Goal: Obtain resource: Download file/media

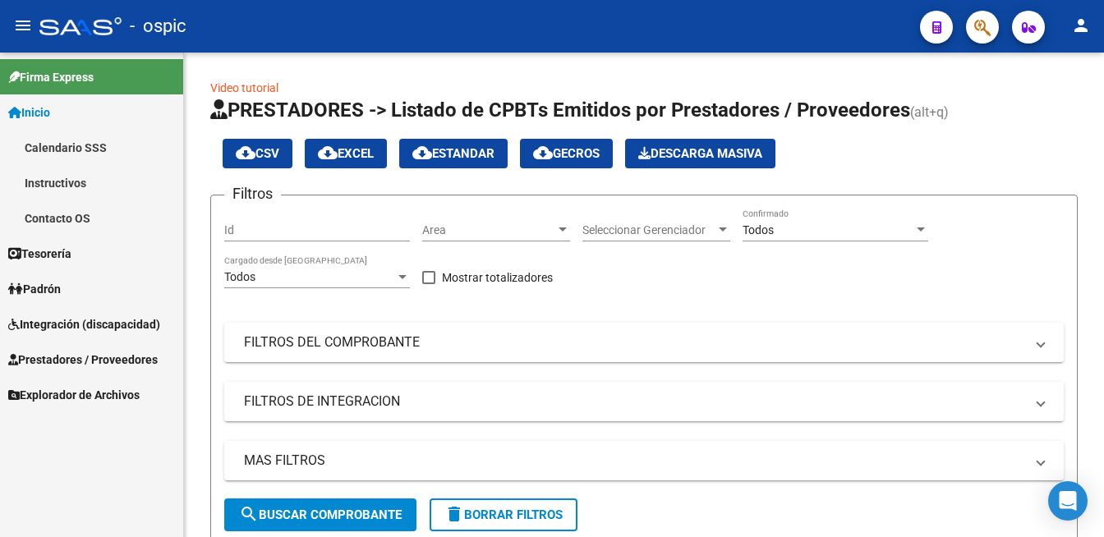
scroll to position [542, 0]
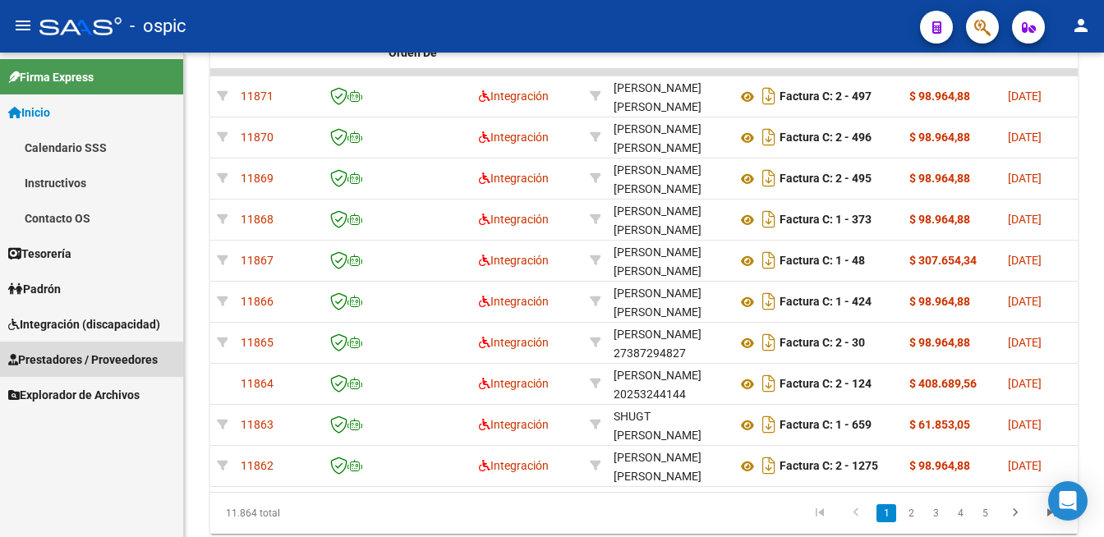
click at [59, 363] on span "Prestadores / Proveedores" at bounding box center [83, 360] width 150 height 18
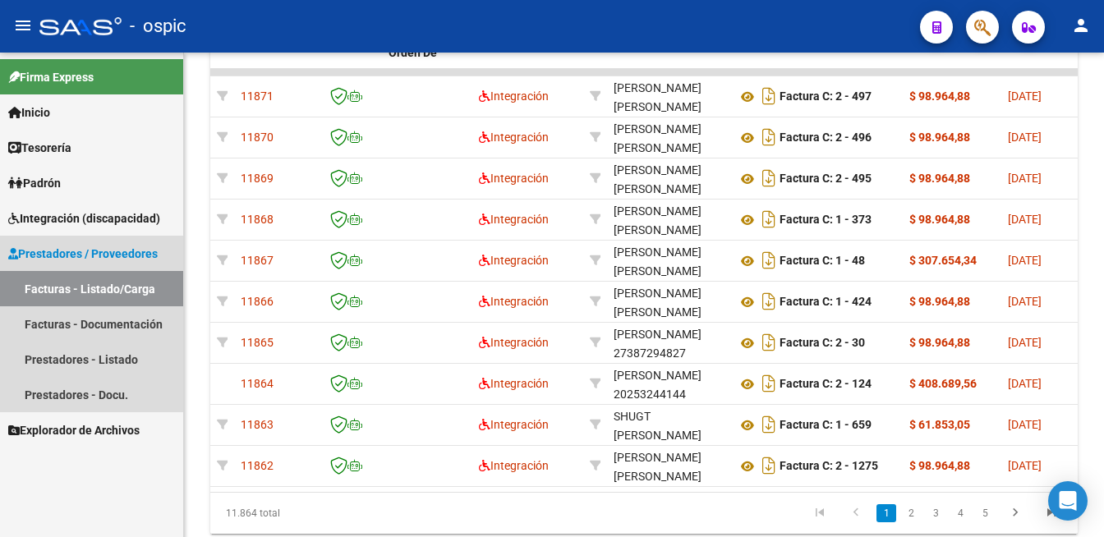
click at [70, 291] on link "Facturas - Listado/Carga" at bounding box center [91, 288] width 183 height 35
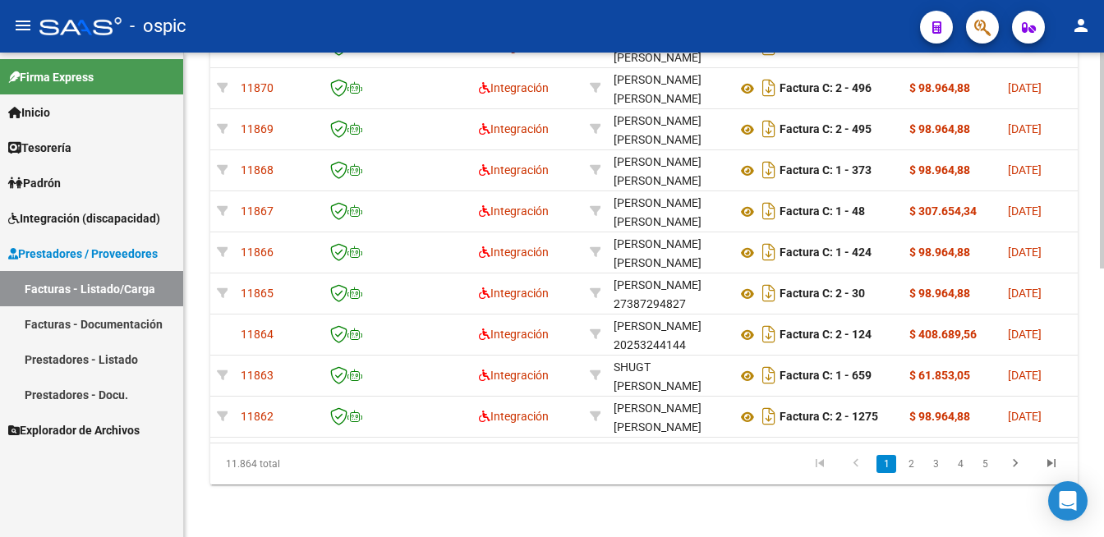
scroll to position [388, 0]
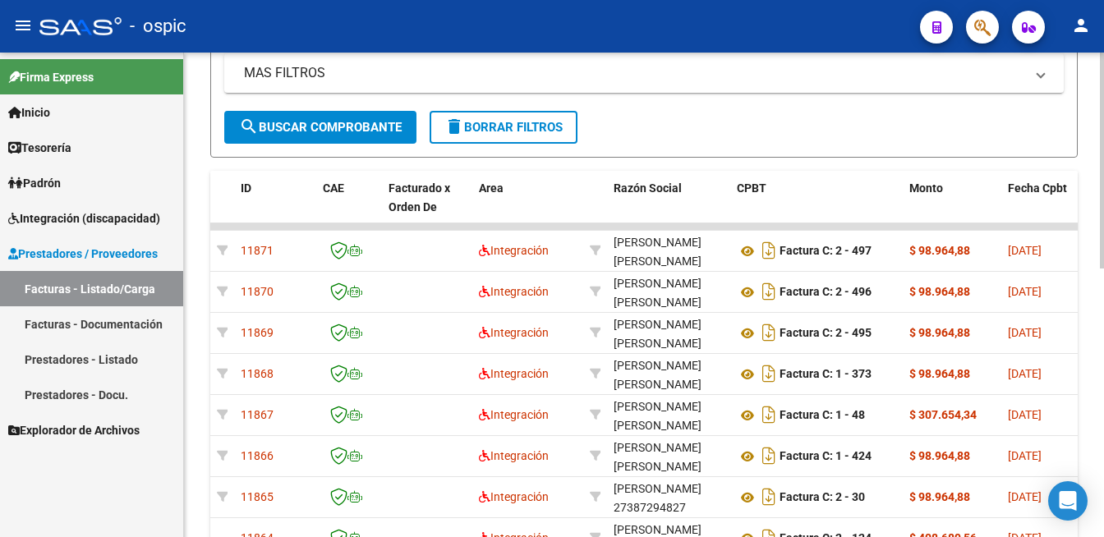
click at [1101, 269] on div at bounding box center [1102, 161] width 4 height 216
click at [489, 134] on button "delete Borrar Filtros" at bounding box center [504, 127] width 148 height 33
click at [1103, 178] on div at bounding box center [1102, 295] width 4 height 485
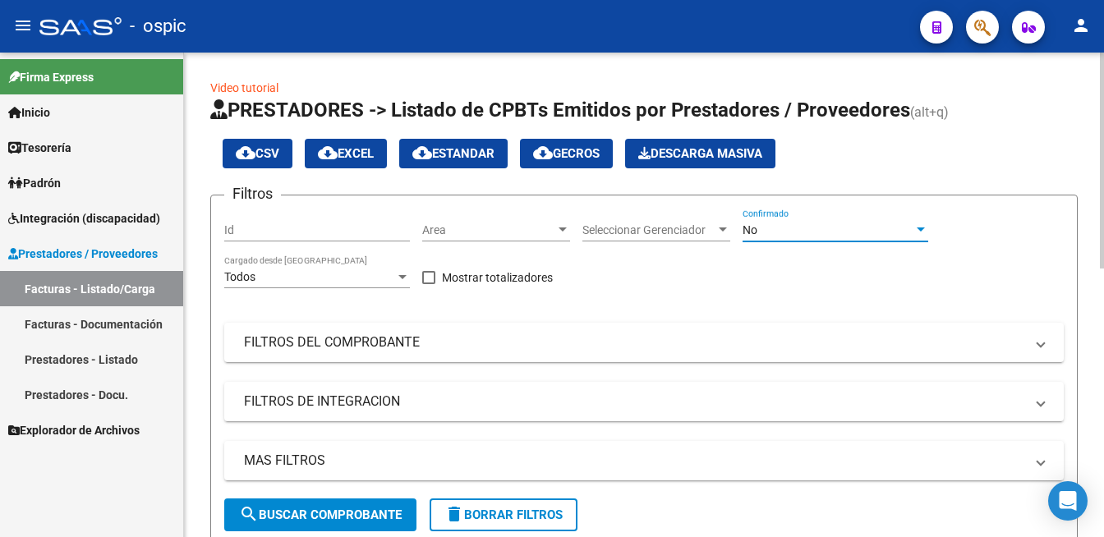
click at [808, 228] on div "No" at bounding box center [828, 230] width 171 height 14
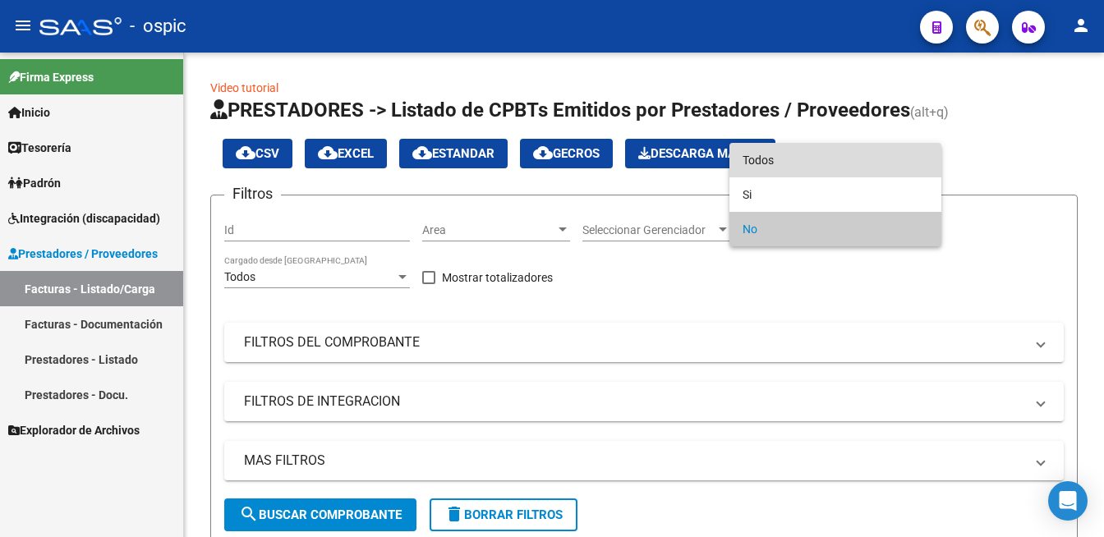
click at [782, 155] on span "Todos" at bounding box center [836, 160] width 186 height 35
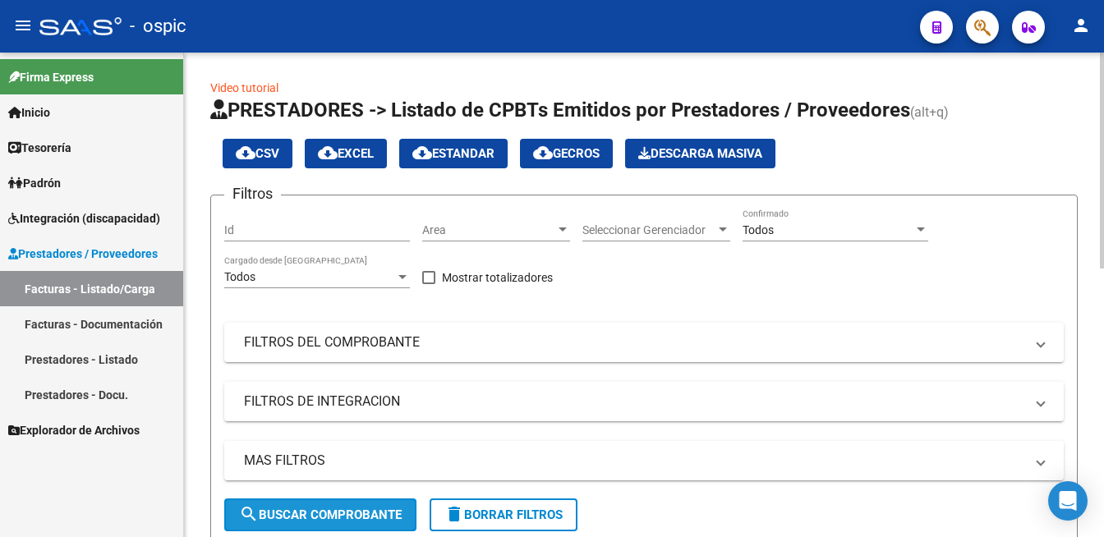
click at [363, 513] on span "search Buscar Comprobante" at bounding box center [320, 515] width 163 height 15
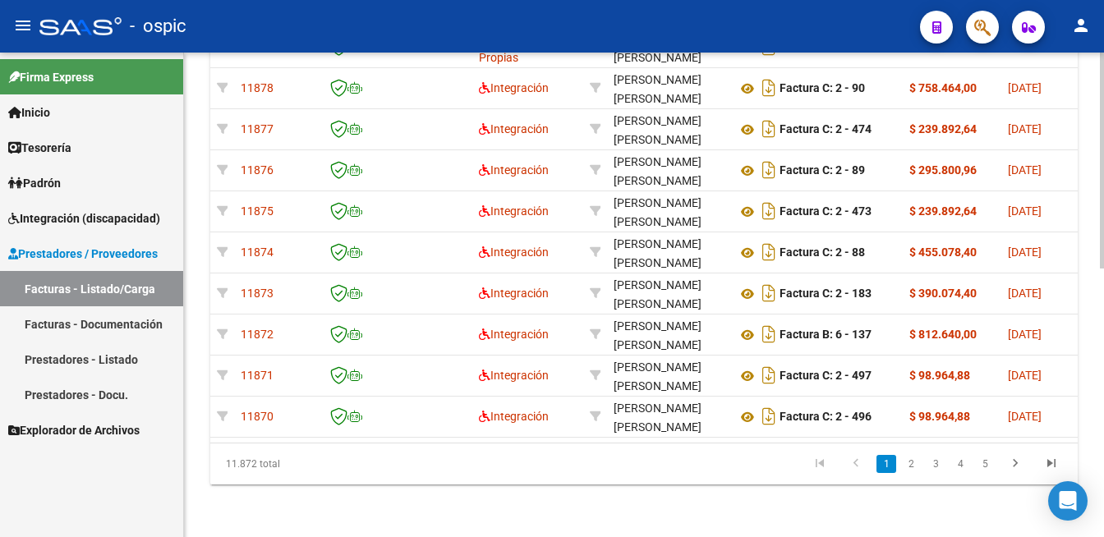
scroll to position [604, 0]
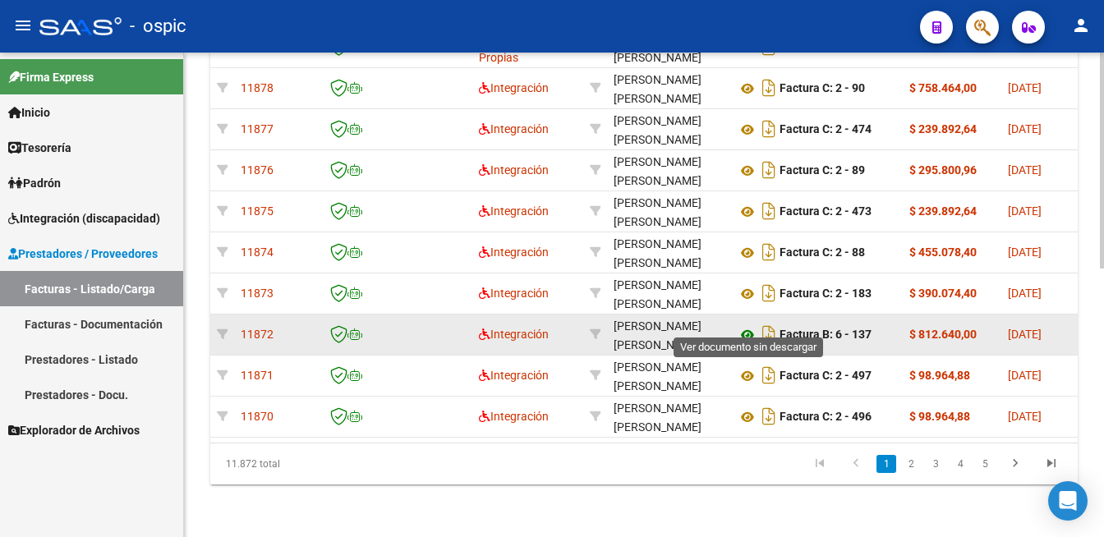
click at [747, 325] on icon at bounding box center [747, 335] width 21 height 20
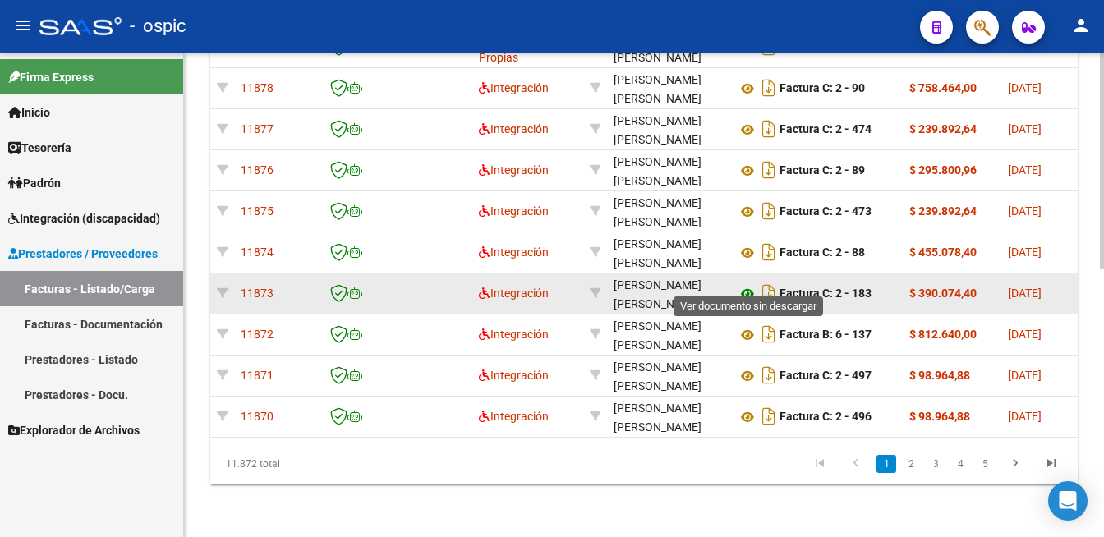
click at [744, 284] on icon at bounding box center [747, 294] width 21 height 20
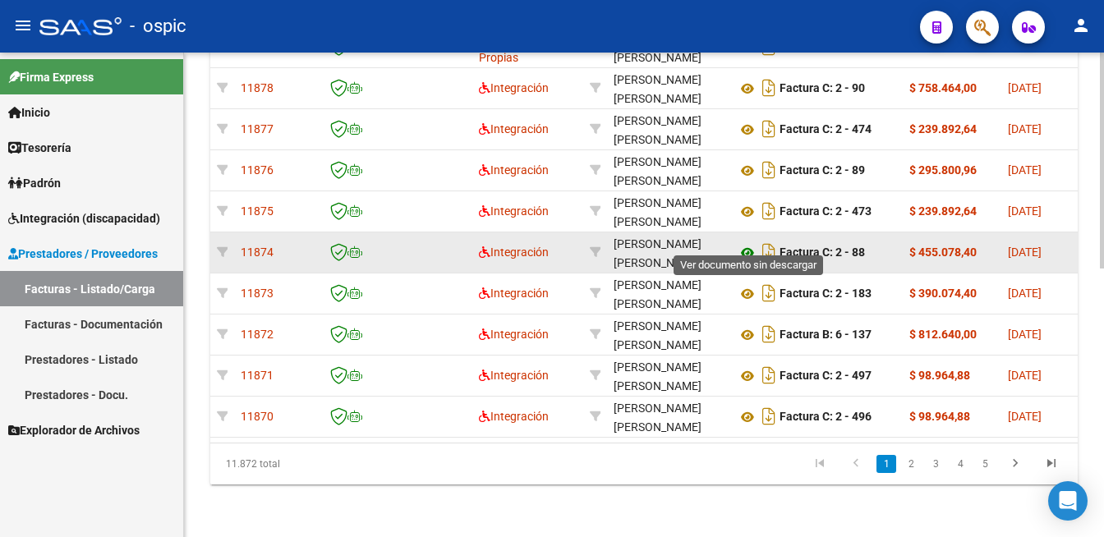
click at [747, 243] on icon at bounding box center [747, 253] width 21 height 20
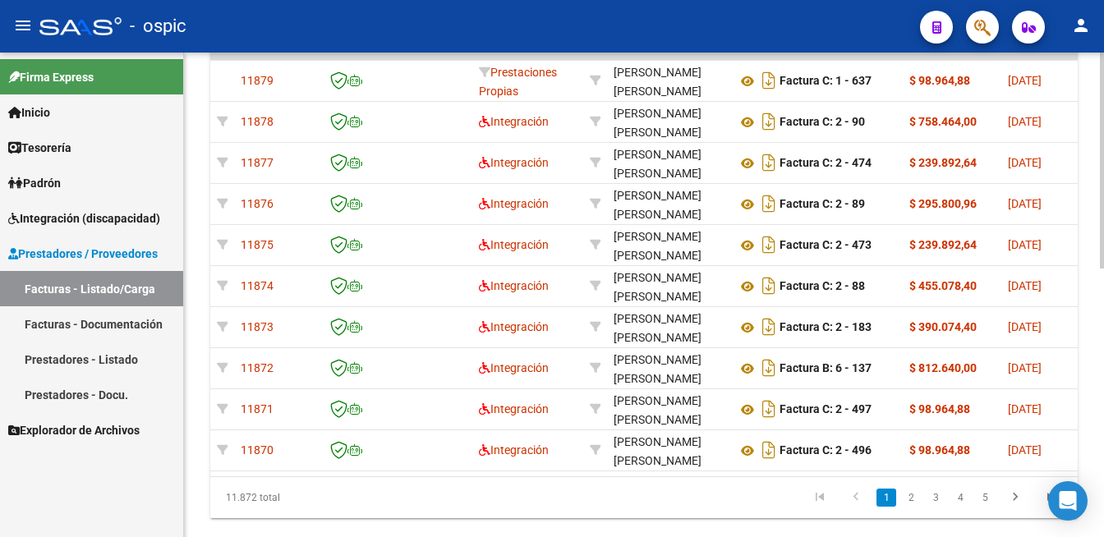
scroll to position [536, 0]
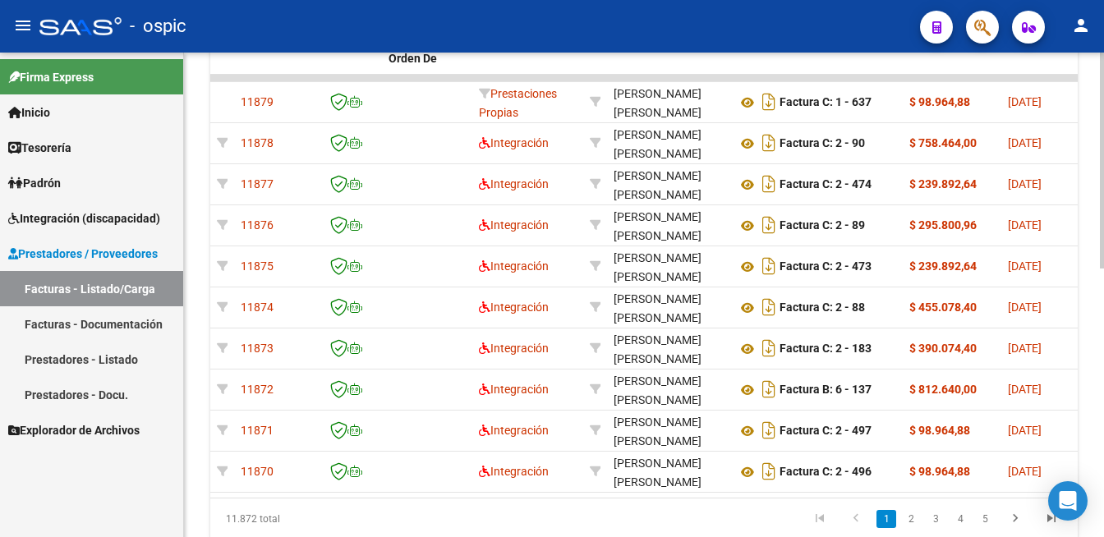
click at [1102, 269] on div at bounding box center [1102, 161] width 4 height 216
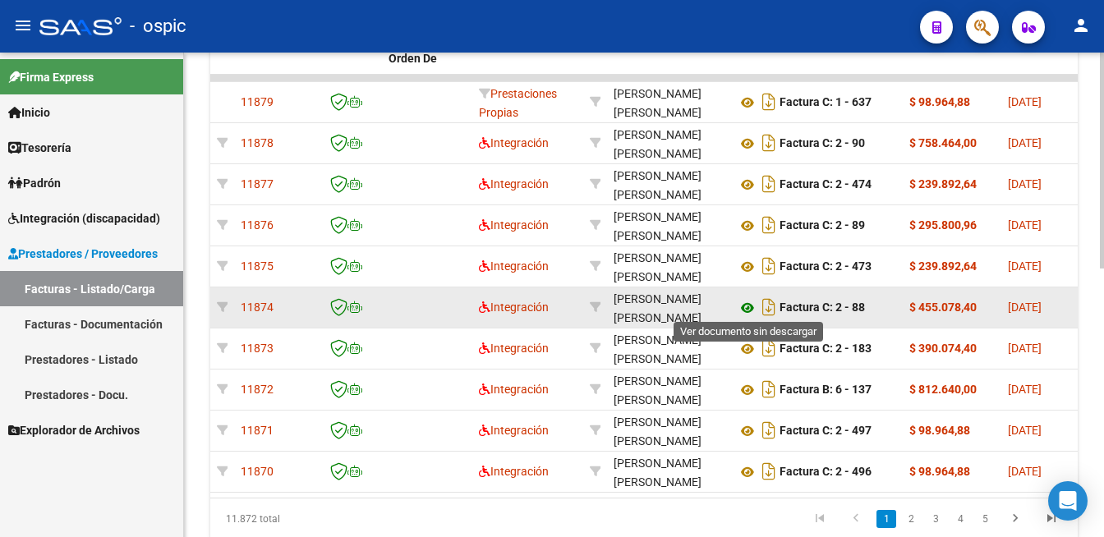
click at [752, 300] on icon at bounding box center [747, 308] width 21 height 20
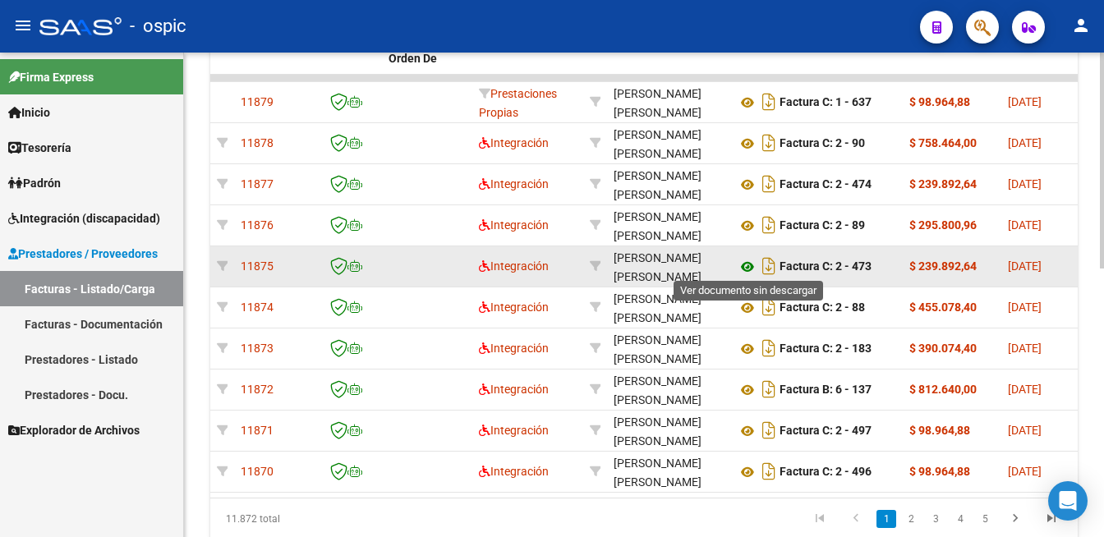
click at [750, 261] on icon at bounding box center [747, 267] width 21 height 20
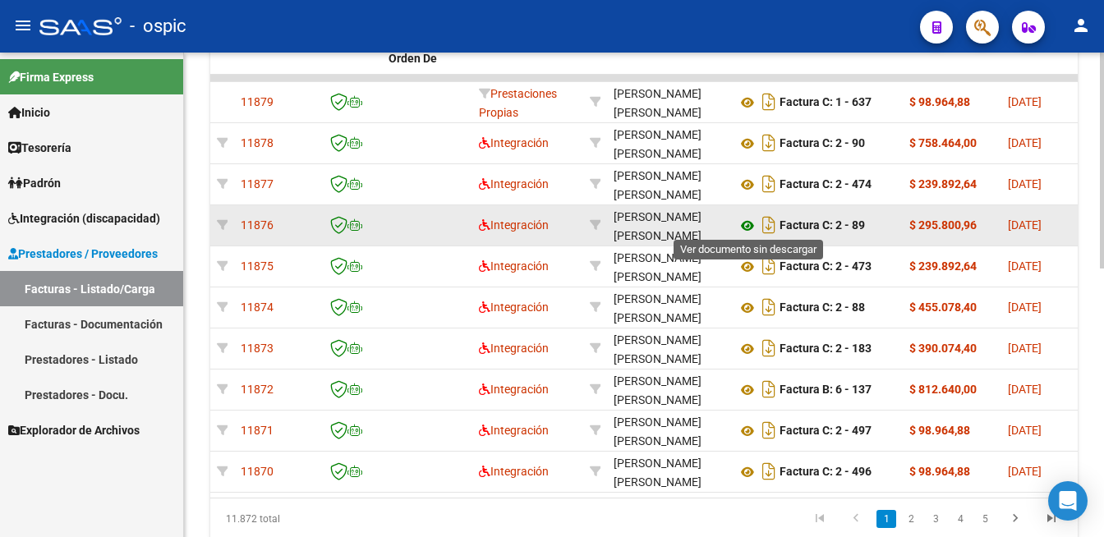
click at [746, 216] on icon at bounding box center [747, 226] width 21 height 20
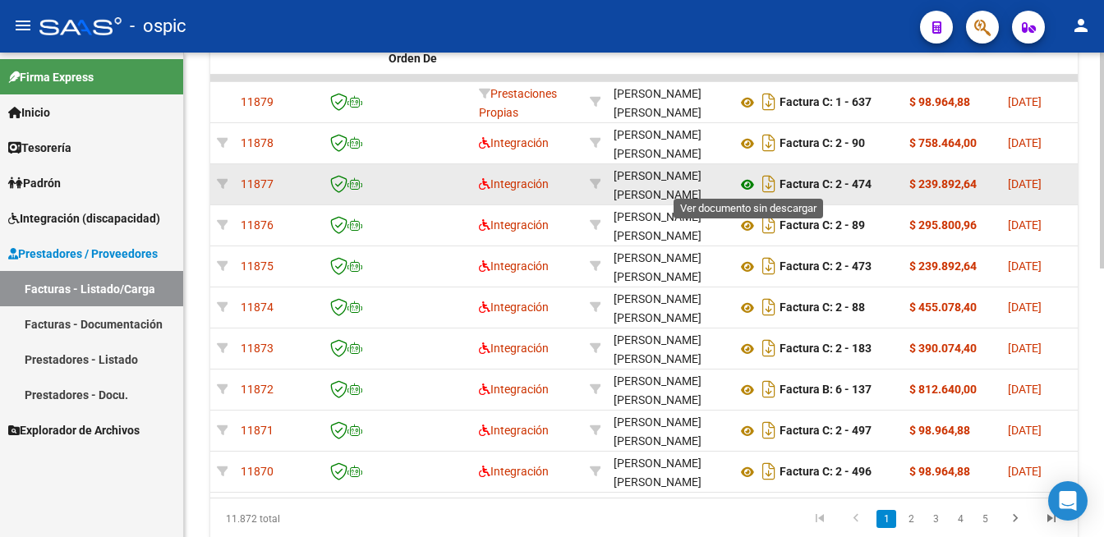
click at [751, 175] on icon at bounding box center [747, 185] width 21 height 20
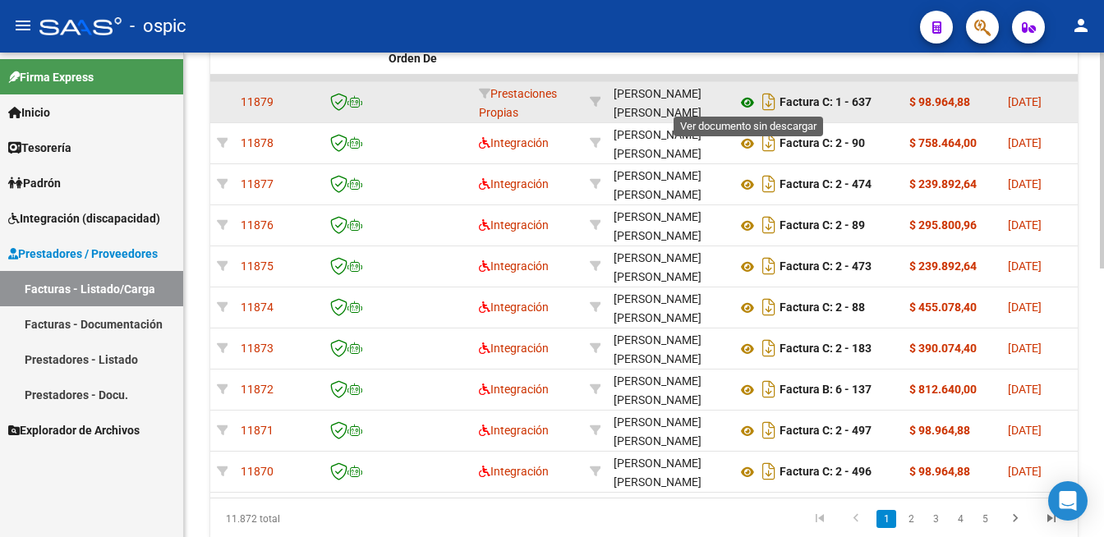
click at [751, 95] on icon at bounding box center [747, 103] width 21 height 20
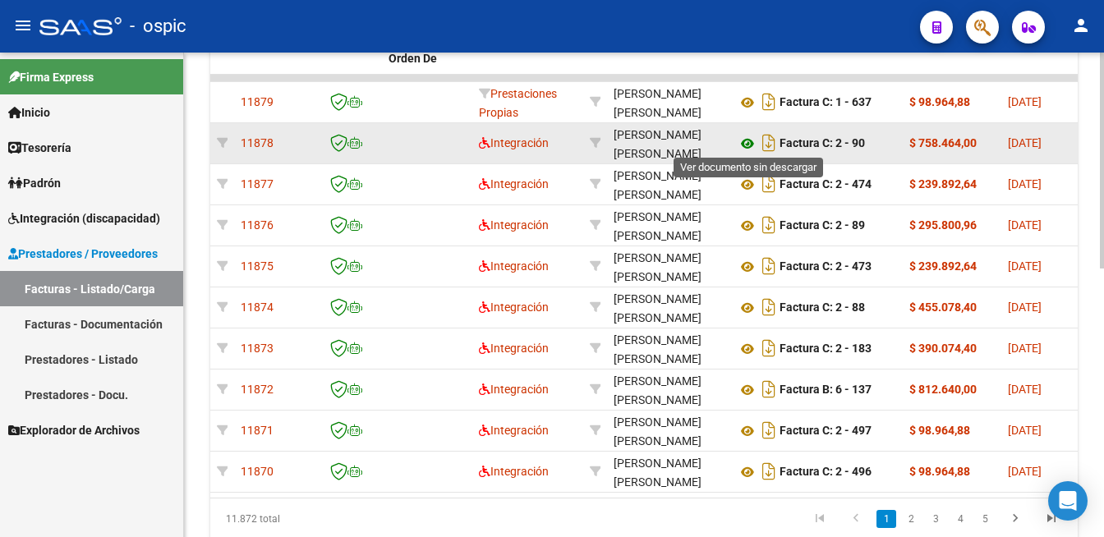
click at [743, 140] on icon at bounding box center [747, 144] width 21 height 20
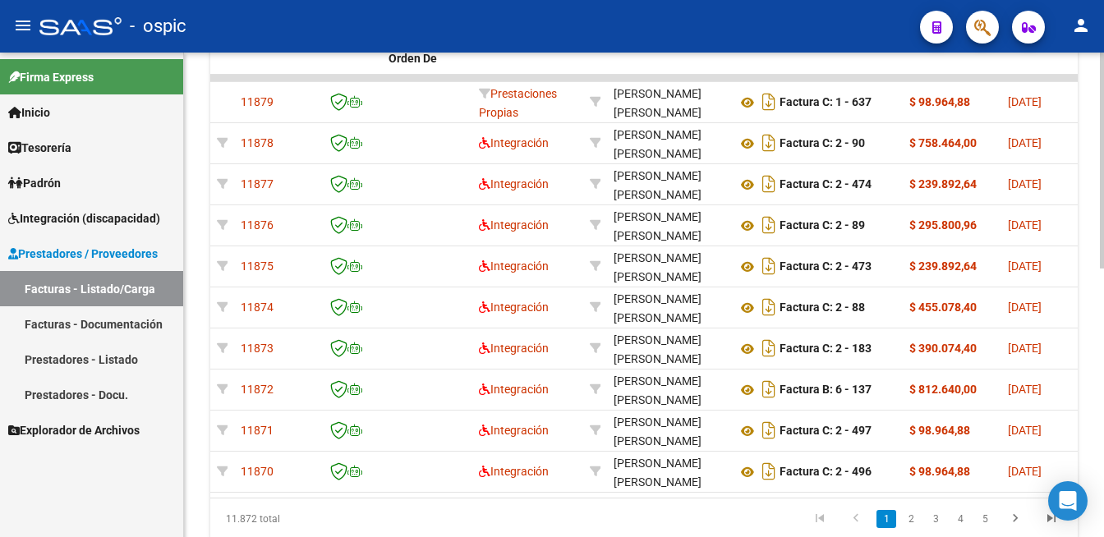
scroll to position [503, 0]
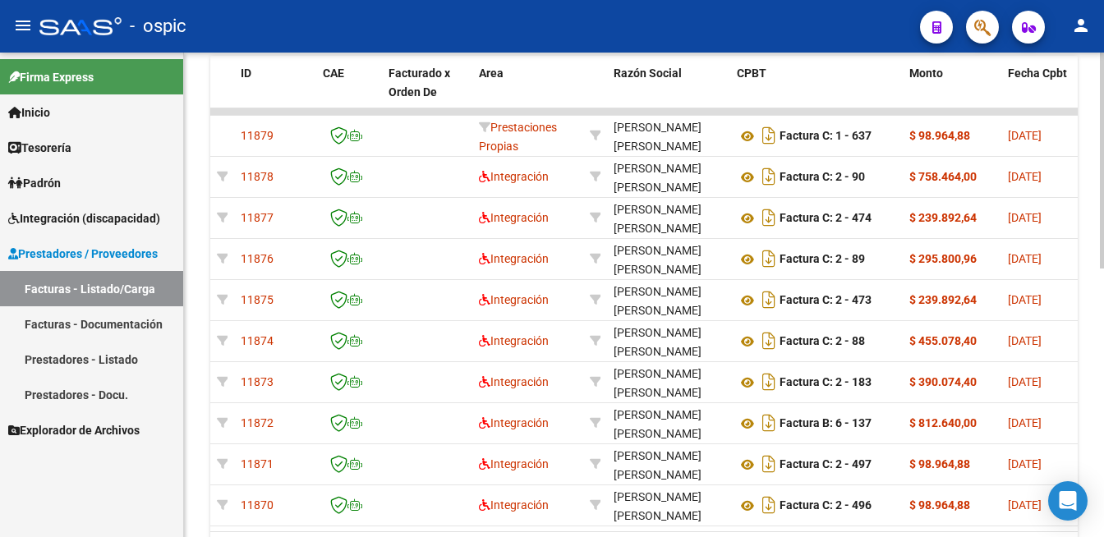
click at [1103, 269] on div at bounding box center [1102, 161] width 4 height 216
